Goal: Task Accomplishment & Management: Manage account settings

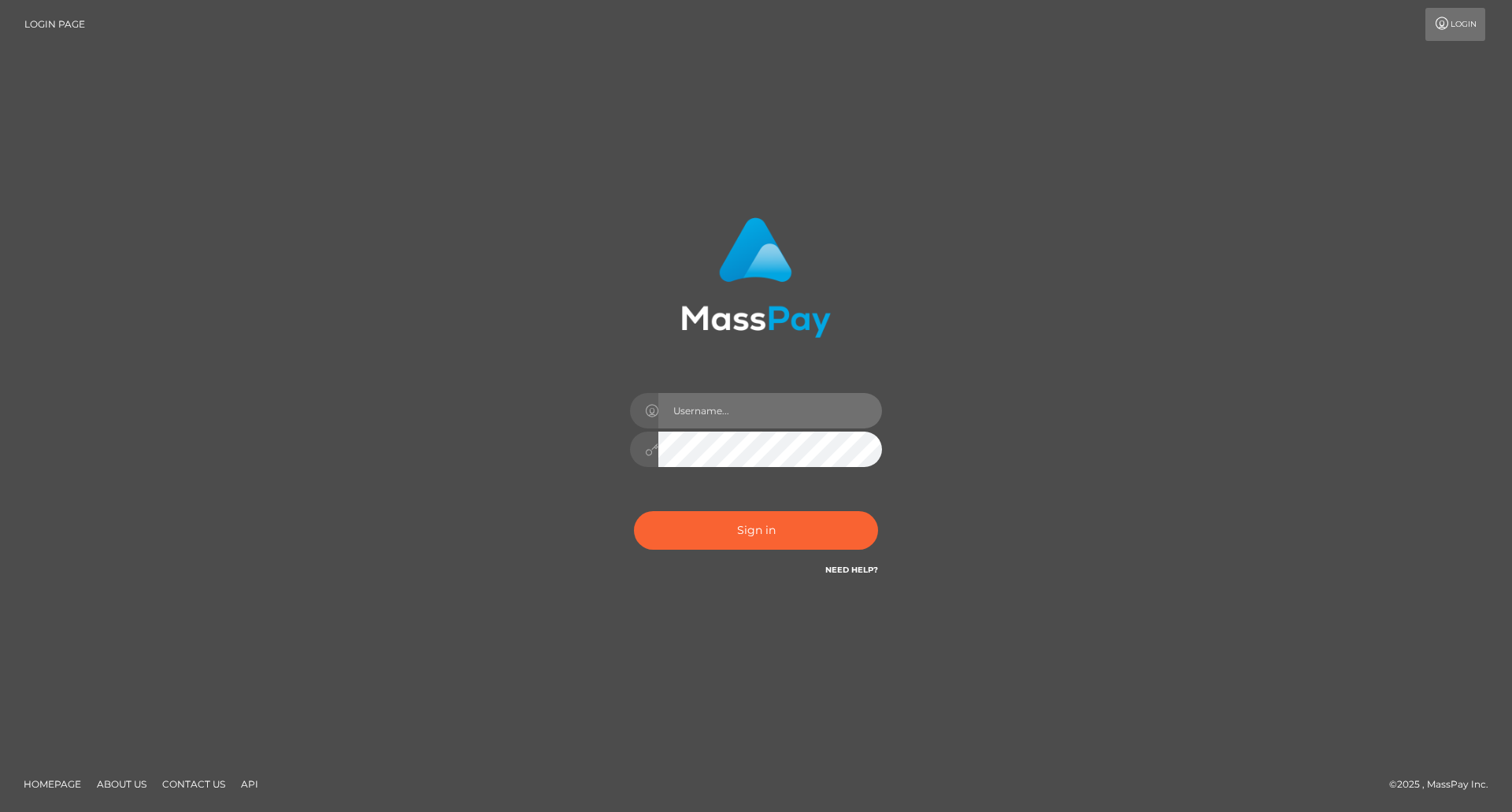
click at [774, 417] on input "text" at bounding box center [770, 410] width 224 height 35
type input "[PERSON_NAME]"
click at [759, 530] on button "Sign in" at bounding box center [756, 531] width 244 height 39
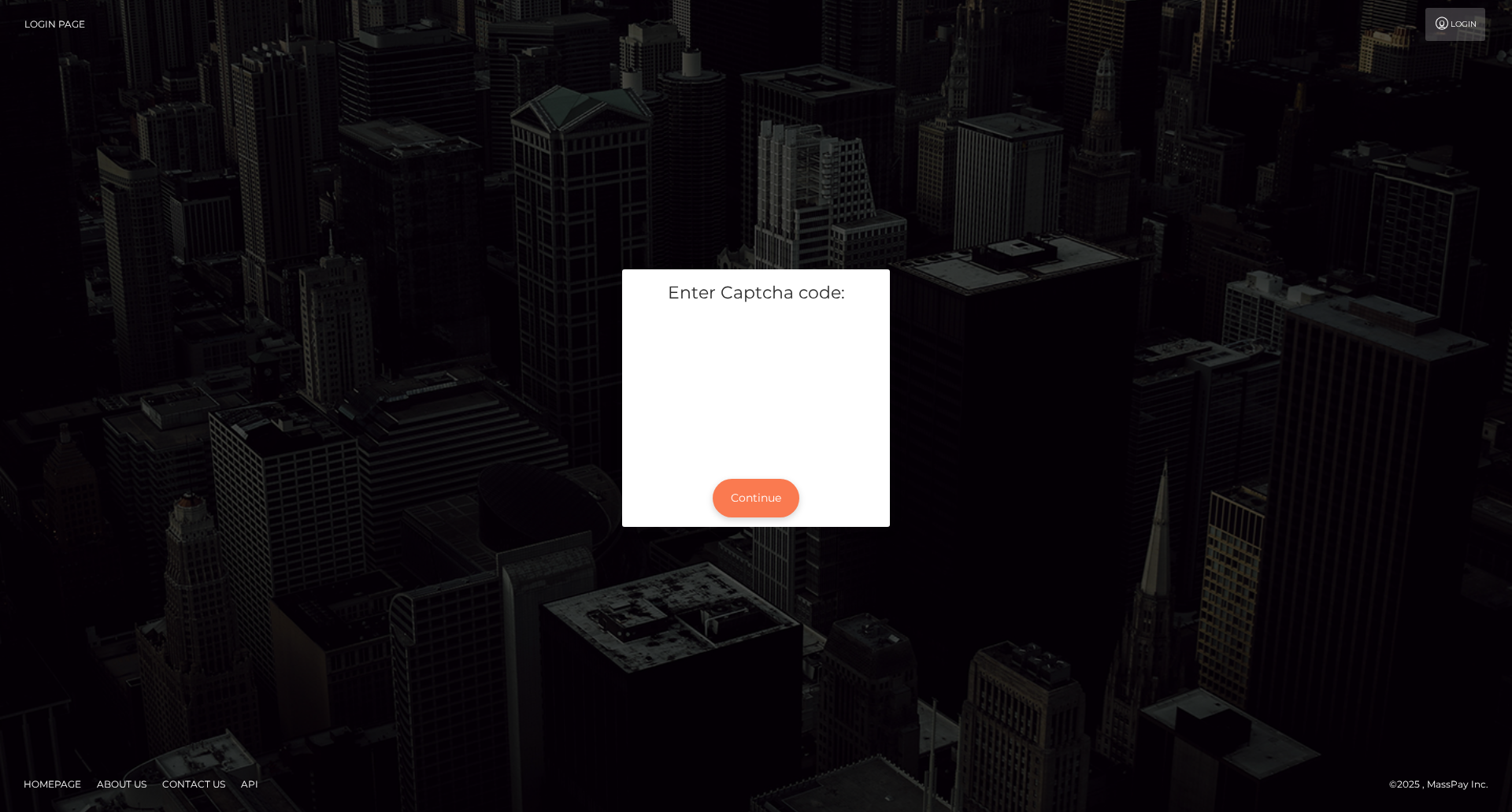
click at [736, 493] on button "Continue" at bounding box center [756, 498] width 87 height 39
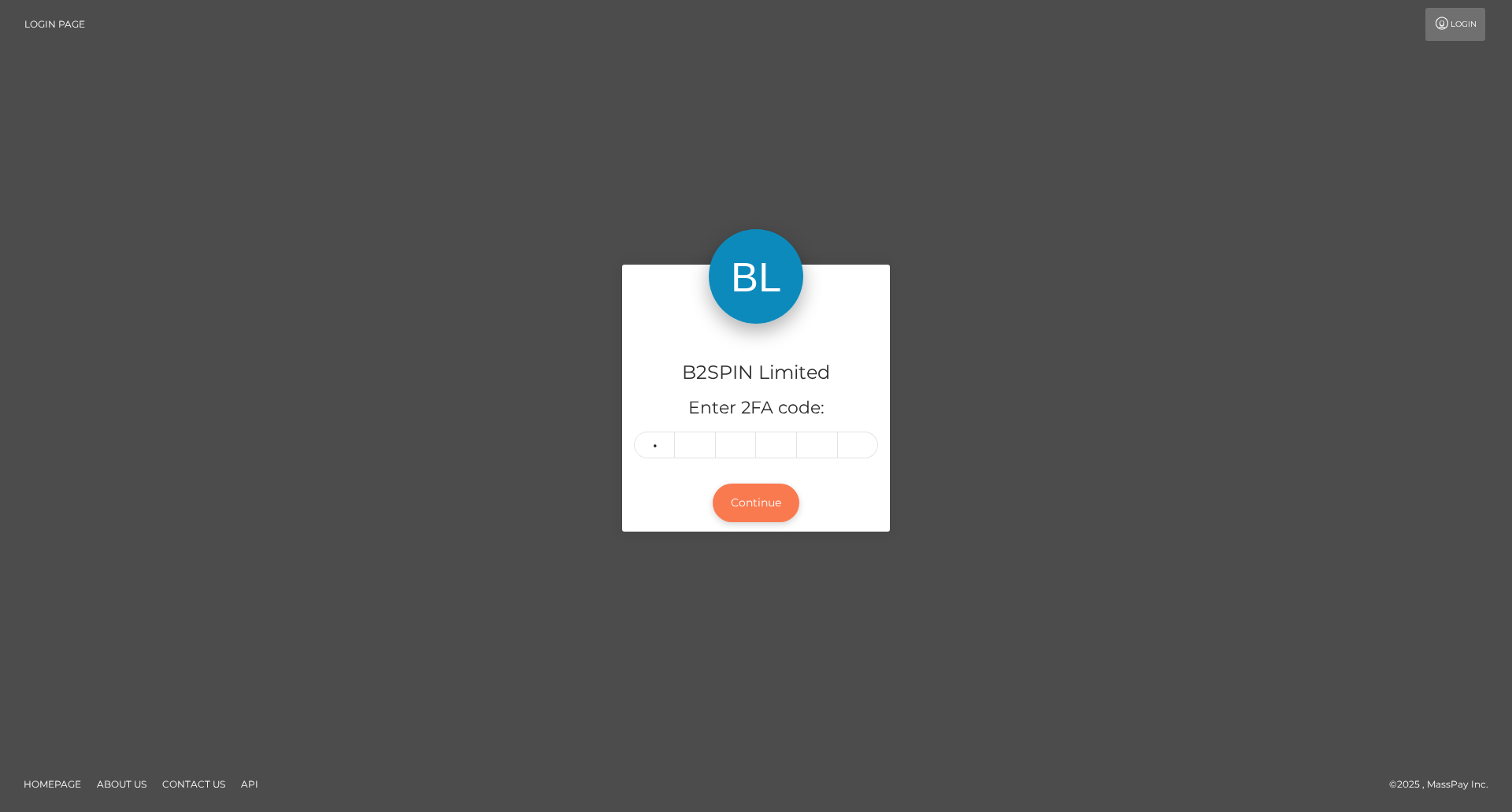
type input "3"
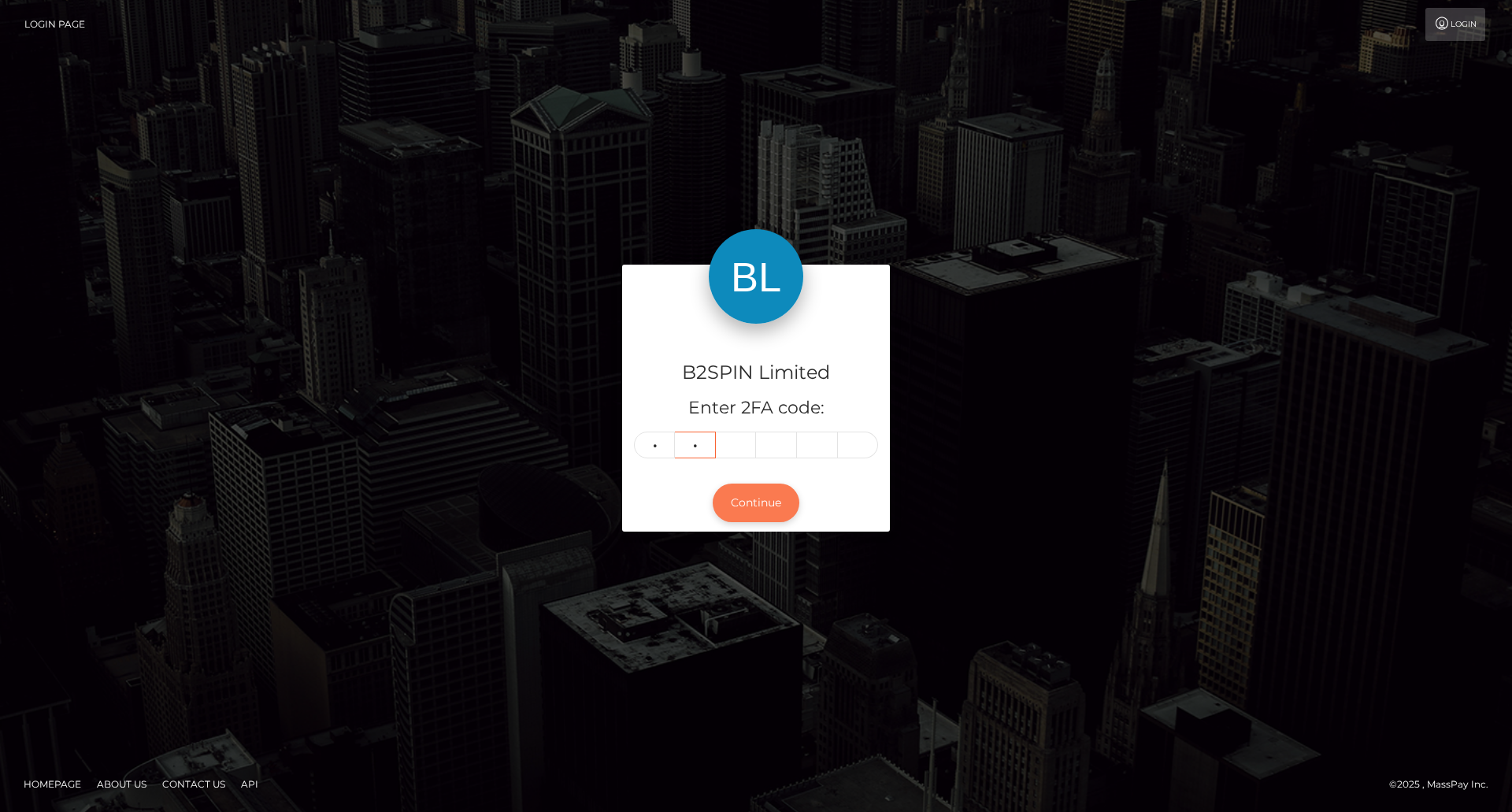
type input "7"
type input "5"
type input "7"
type input "4"
type input "0"
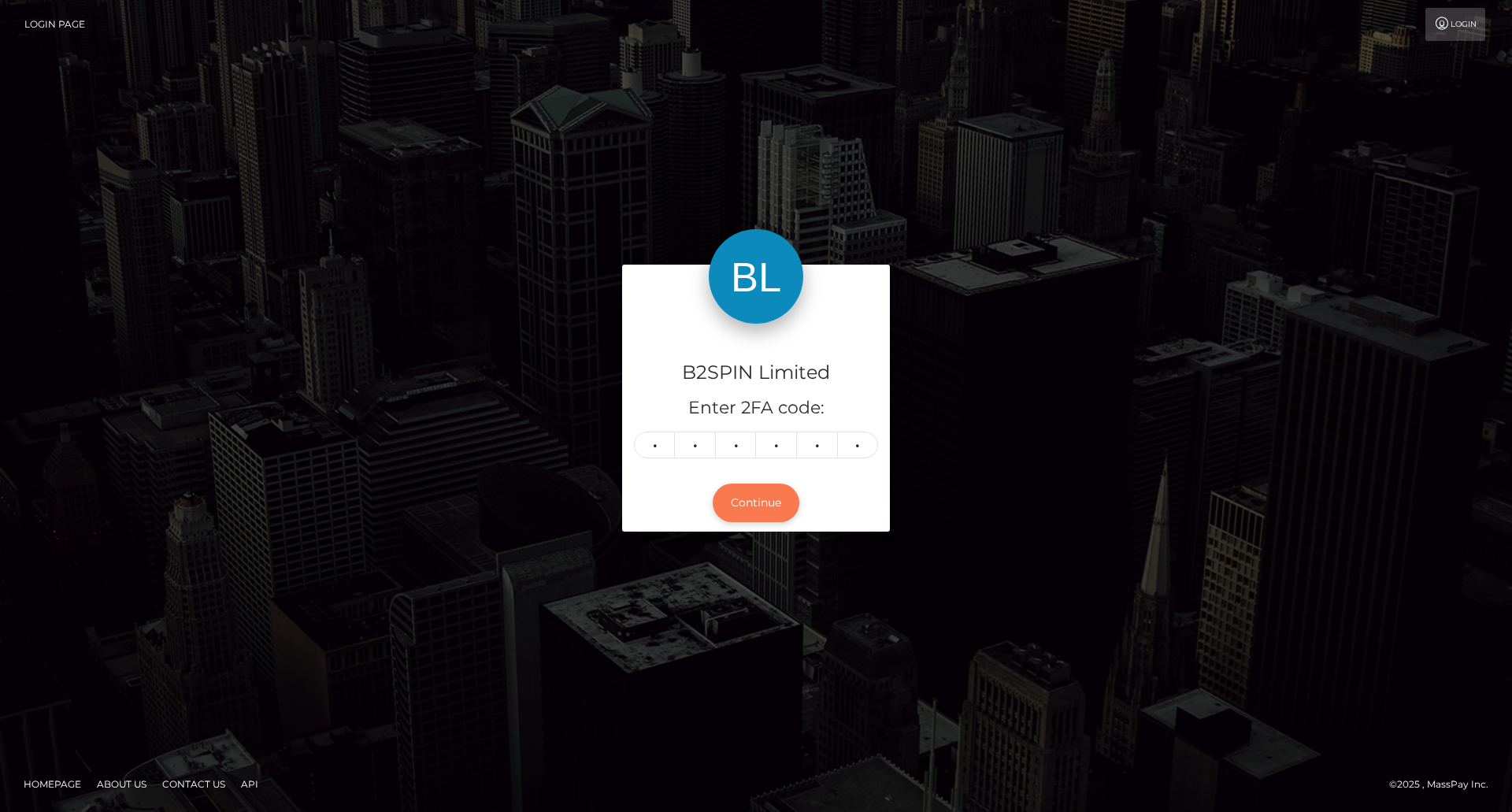
click at [738, 496] on button "Continue" at bounding box center [756, 503] width 87 height 39
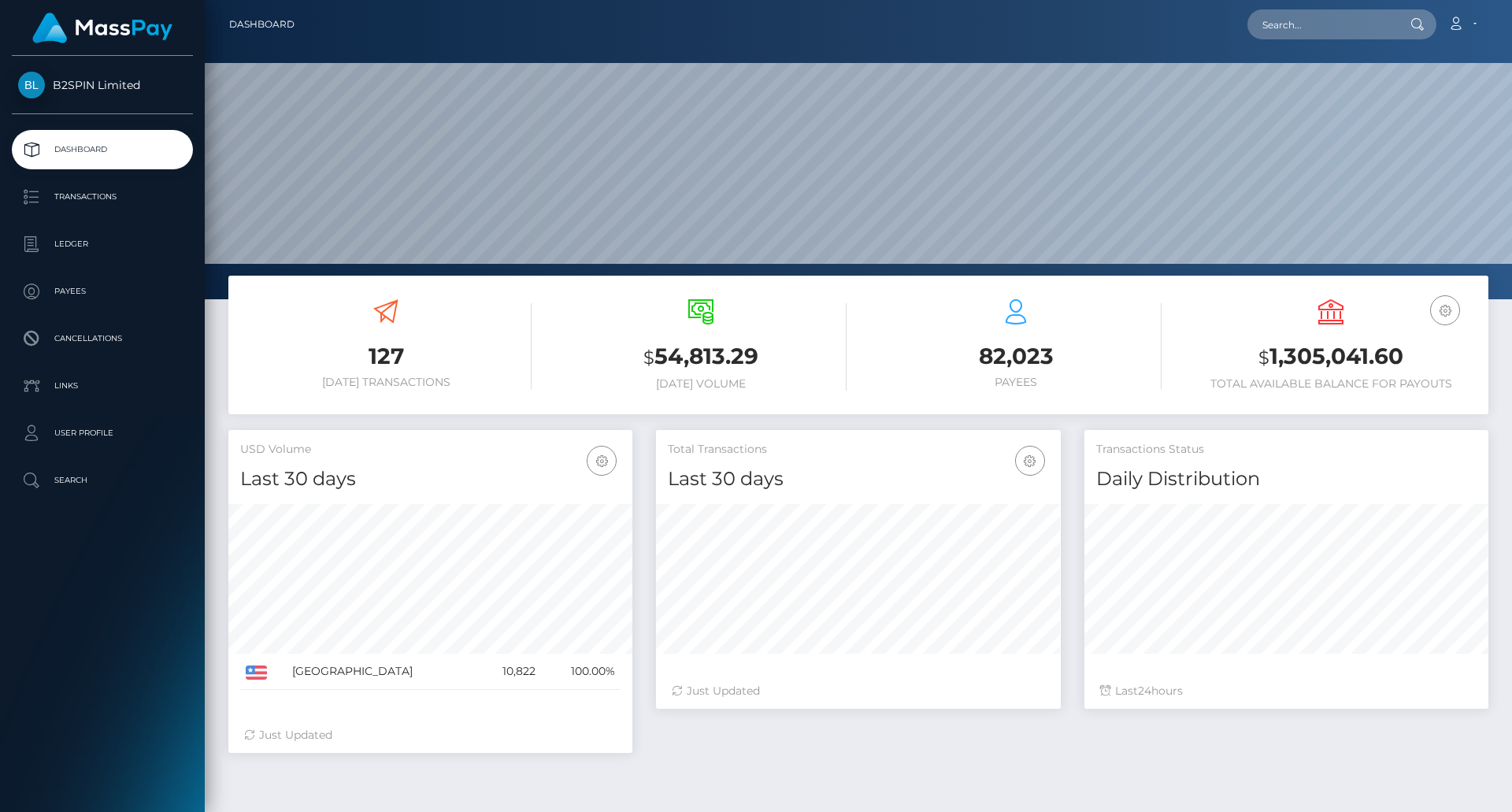
scroll to position [279, 405]
click at [68, 230] on link "Ledger" at bounding box center [102, 243] width 181 height 39
